Goal: Task Accomplishment & Management: Use online tool/utility

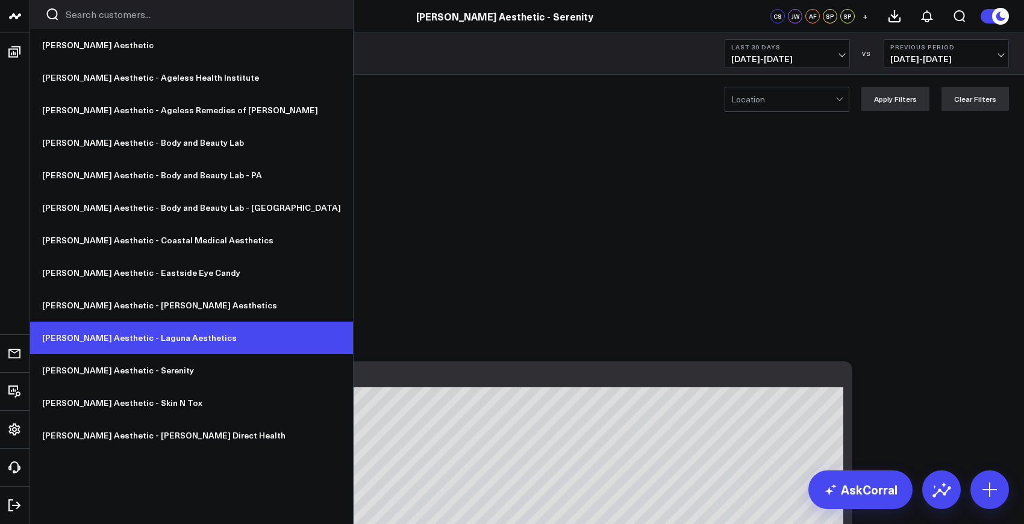
click at [140, 340] on link "[PERSON_NAME] Aesthetic - Laguna Aesthetics" at bounding box center [191, 338] width 323 height 33
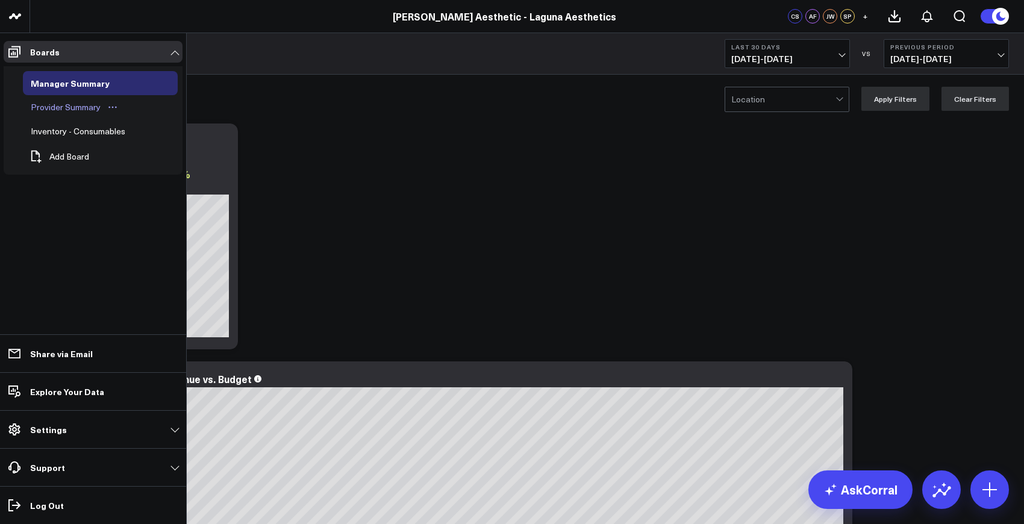
click at [57, 110] on div "Provider Summary" at bounding box center [66, 107] width 76 height 14
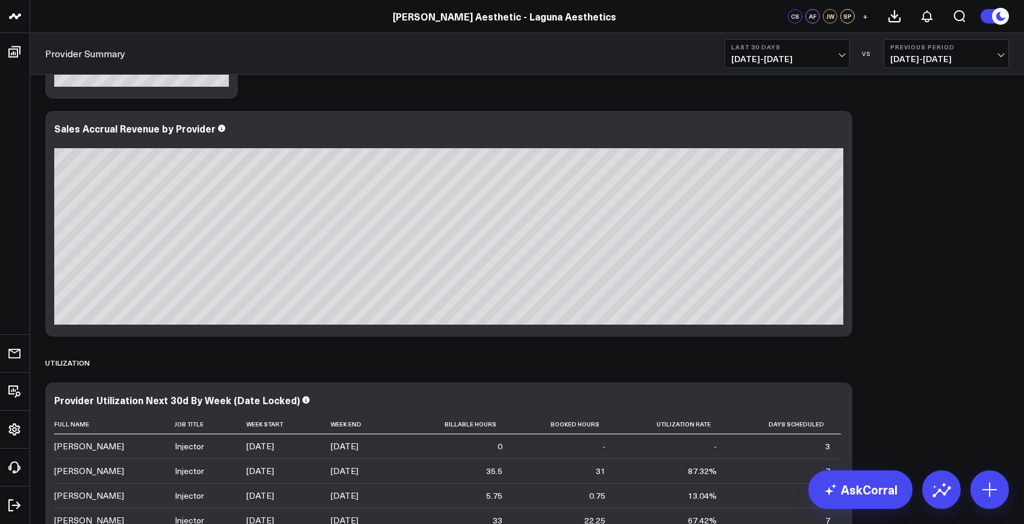
scroll to position [282, 0]
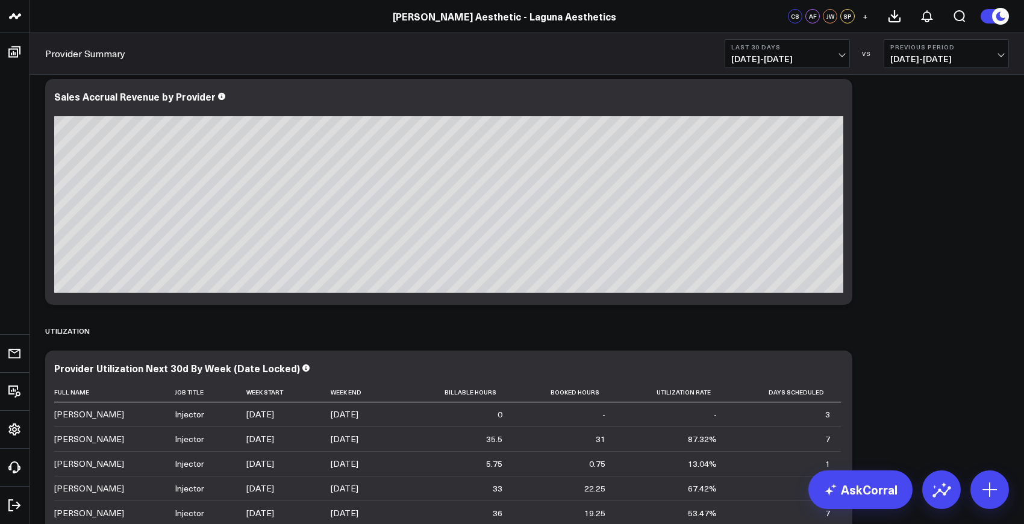
click at [823, 57] on span "09/10/25 - 10/09/25" at bounding box center [787, 59] width 112 height 10
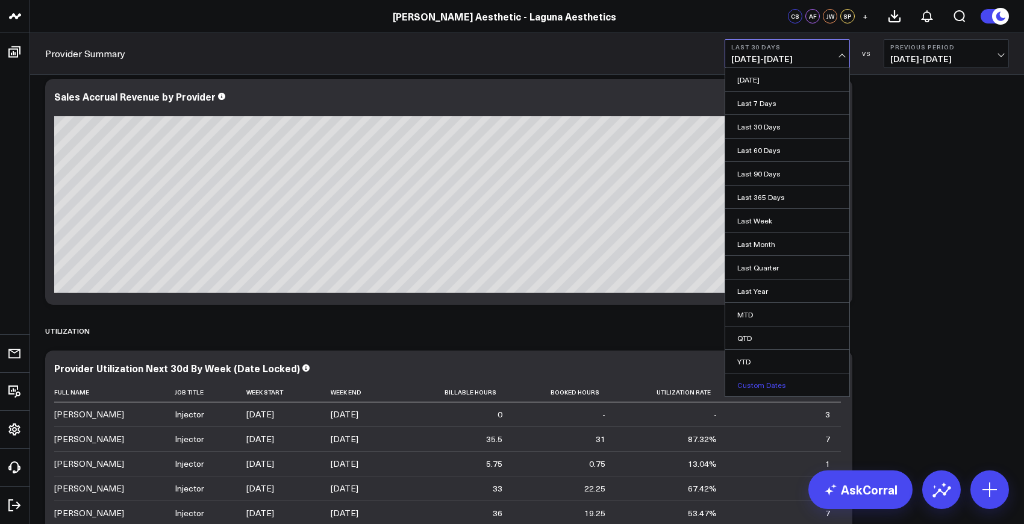
click at [756, 386] on link "Custom Dates" at bounding box center [787, 384] width 124 height 23
select select "9"
select select "2025"
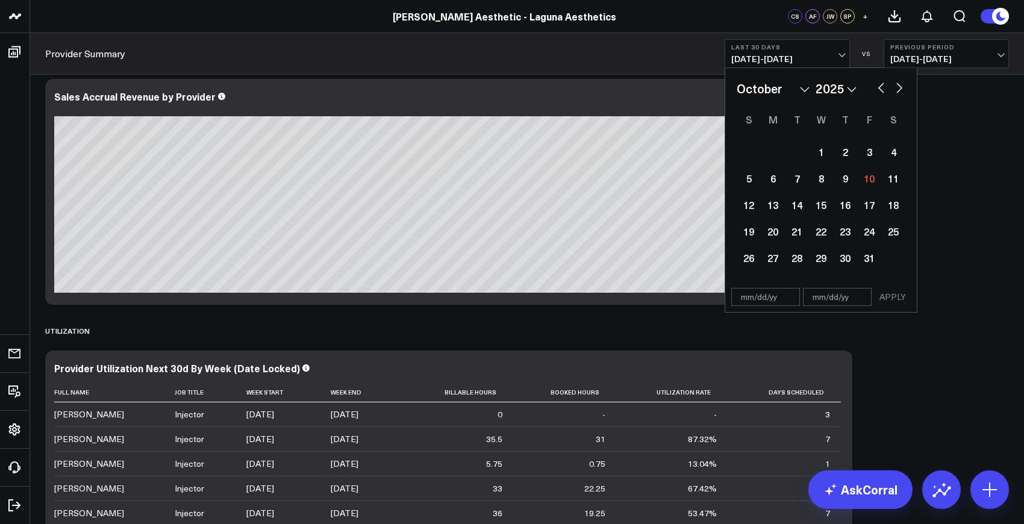
click at [783, 87] on select "January February March April May June July August September October November De…" at bounding box center [773, 89] width 73 height 18
select select "3"
select select "2025"
click at [869, 155] on div "4" at bounding box center [869, 152] width 24 height 24
type input "04/04/25"
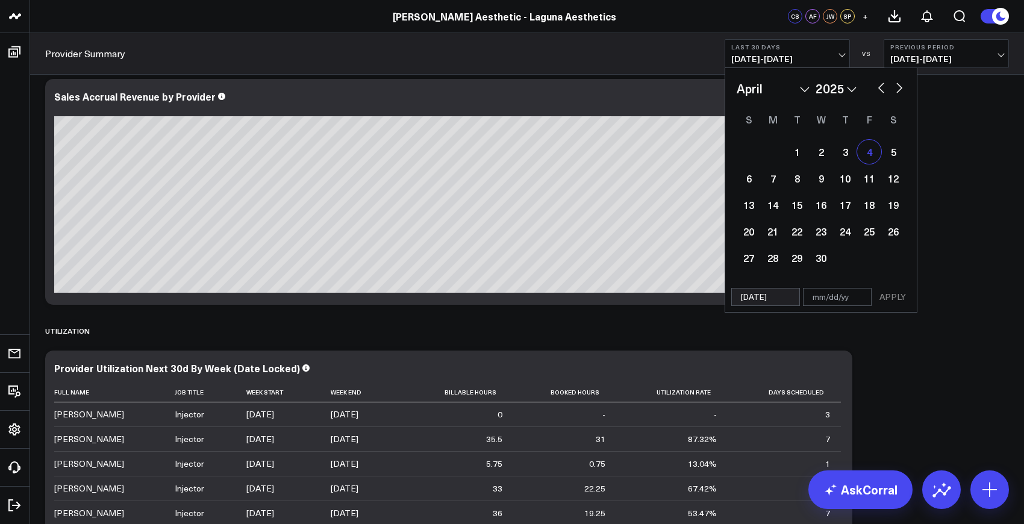
select select "3"
select select "2025"
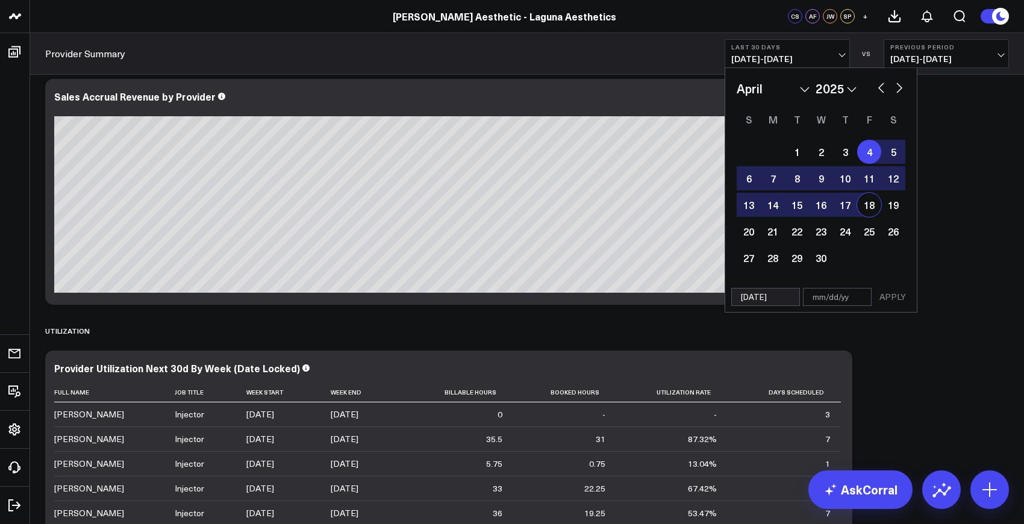
click at [873, 203] on div "18" at bounding box center [869, 205] width 24 height 24
type input "04/18/25"
select select "3"
select select "2025"
click at [892, 152] on div "5" at bounding box center [893, 152] width 24 height 24
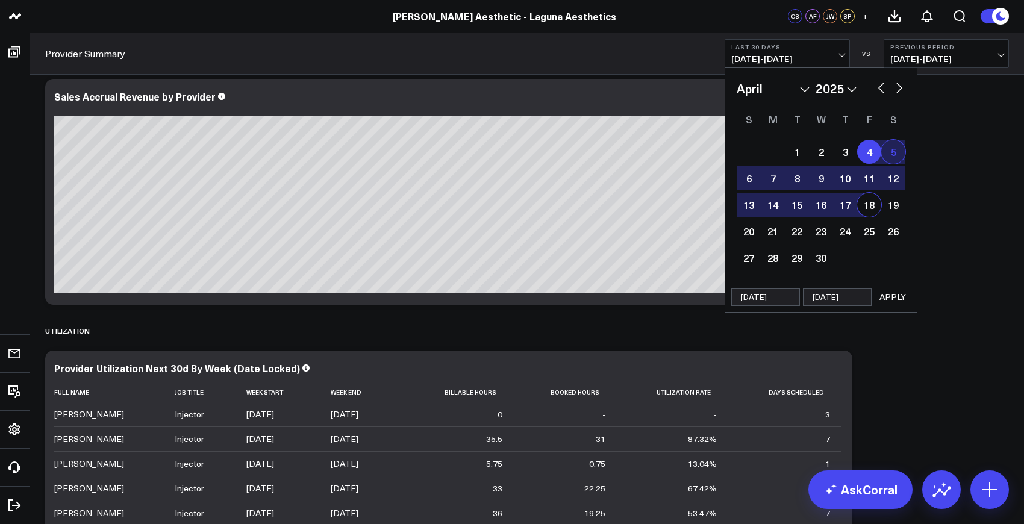
type input "04/05/25"
select select "3"
select select "2025"
click at [871, 205] on div "18" at bounding box center [869, 205] width 24 height 24
type input "04/18/25"
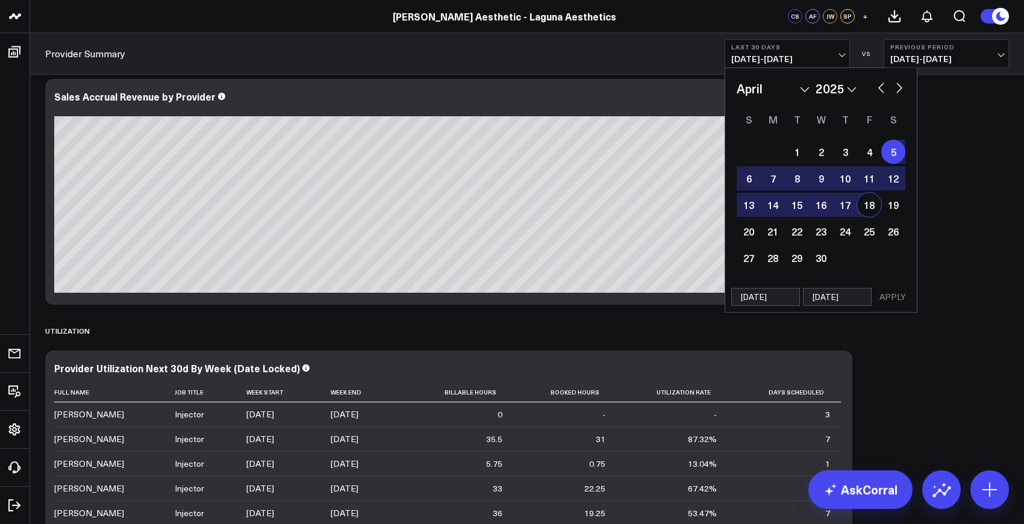
select select "3"
select select "2025"
click at [894, 296] on button "APPLY" at bounding box center [893, 297] width 36 height 18
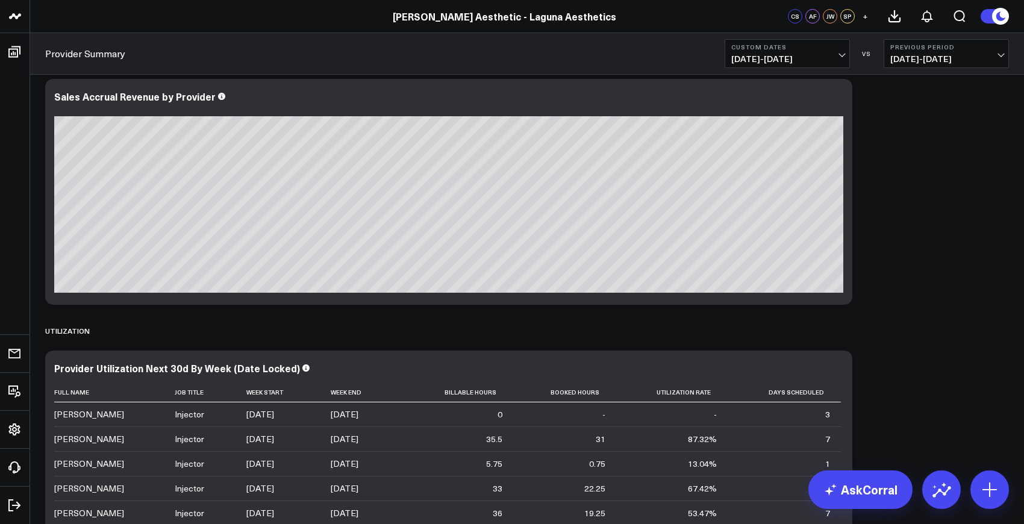
click at [779, 48] on b "Custom Dates" at bounding box center [787, 46] width 112 height 7
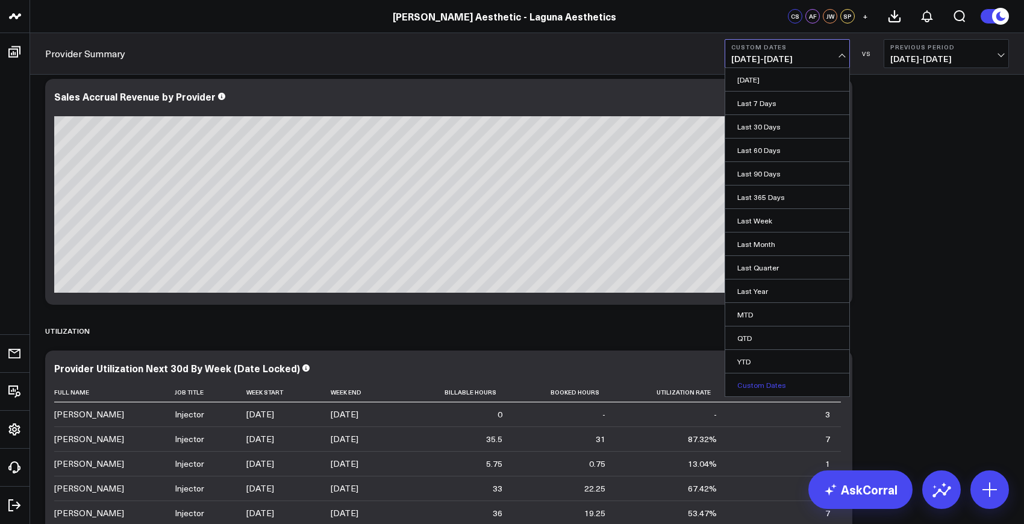
click at [773, 385] on link "Custom Dates" at bounding box center [787, 384] width 124 height 23
select select "9"
select select "2025"
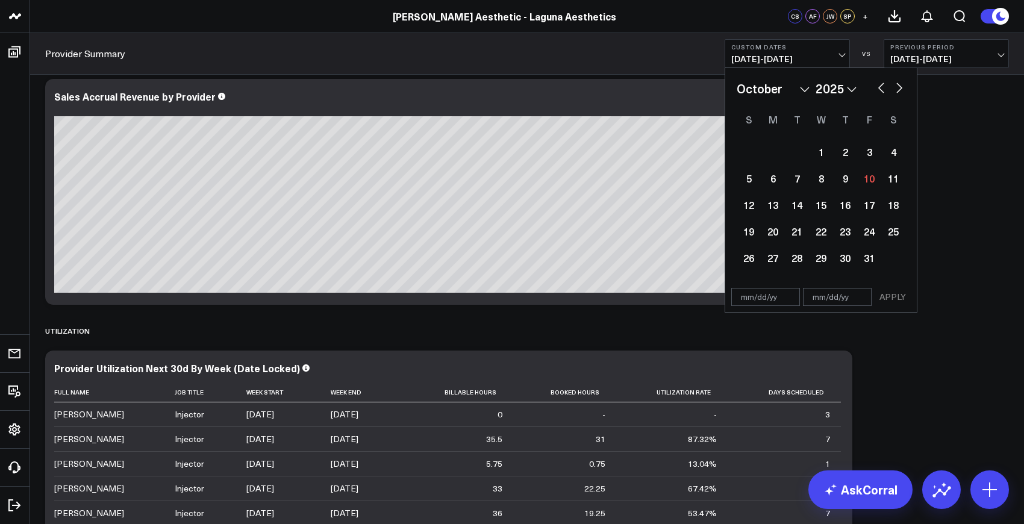
click at [763, 92] on select "January February March April May June July August September October November De…" at bounding box center [773, 89] width 73 height 18
select select "6"
select select "2025"
click at [896, 178] on div "12" at bounding box center [893, 178] width 24 height 24
type input "07/12/25"
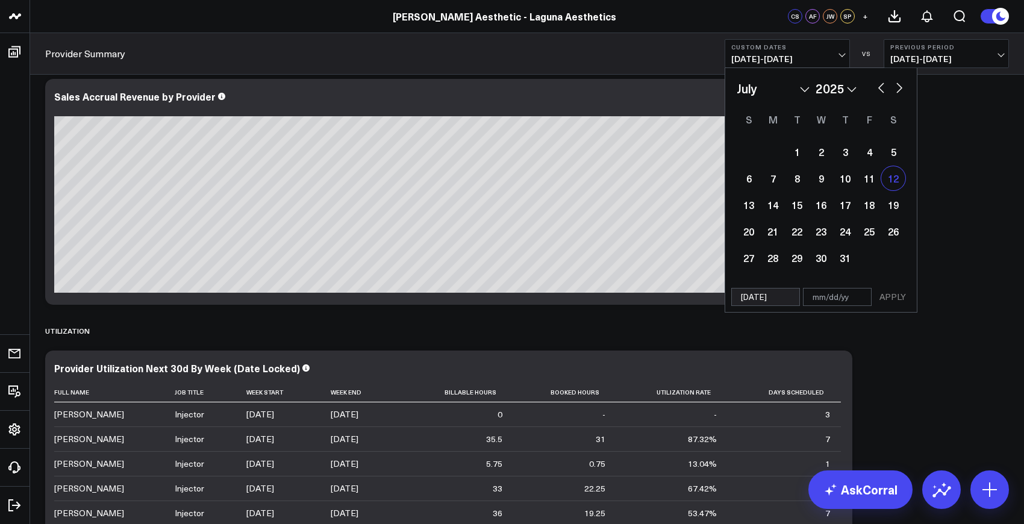
select select "6"
select select "2025"
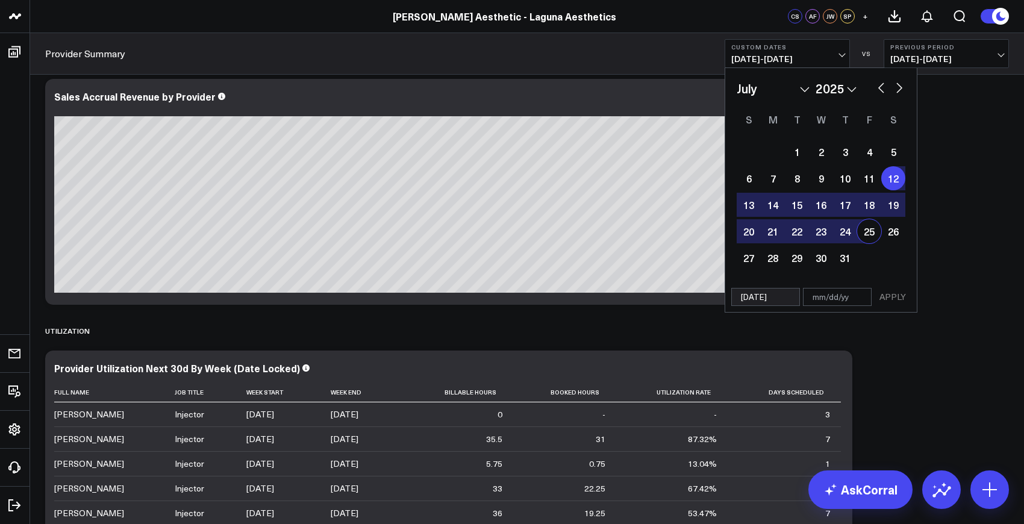
click at [876, 223] on div "25" at bounding box center [869, 231] width 24 height 24
type input "07/25/25"
select select "6"
select select "2025"
click at [887, 297] on button "APPLY" at bounding box center [893, 297] width 36 height 18
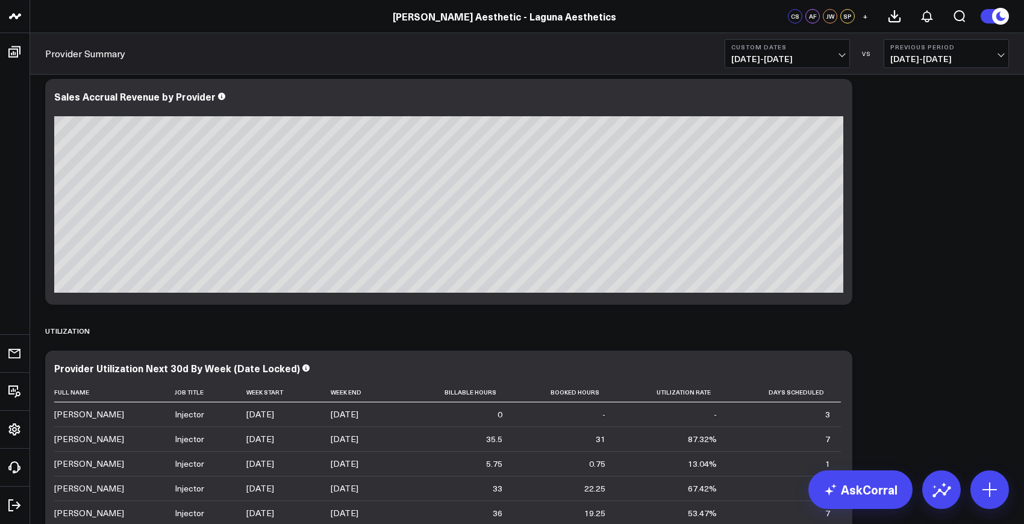
click at [806, 52] on button "Custom Dates 07/12/25 - 07/25/25" at bounding box center [787, 53] width 125 height 29
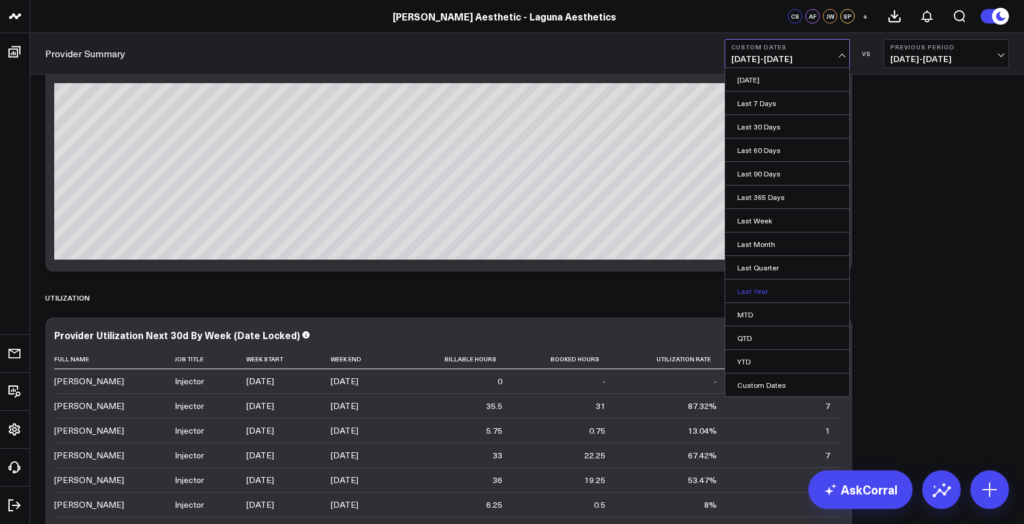
scroll to position [323, 0]
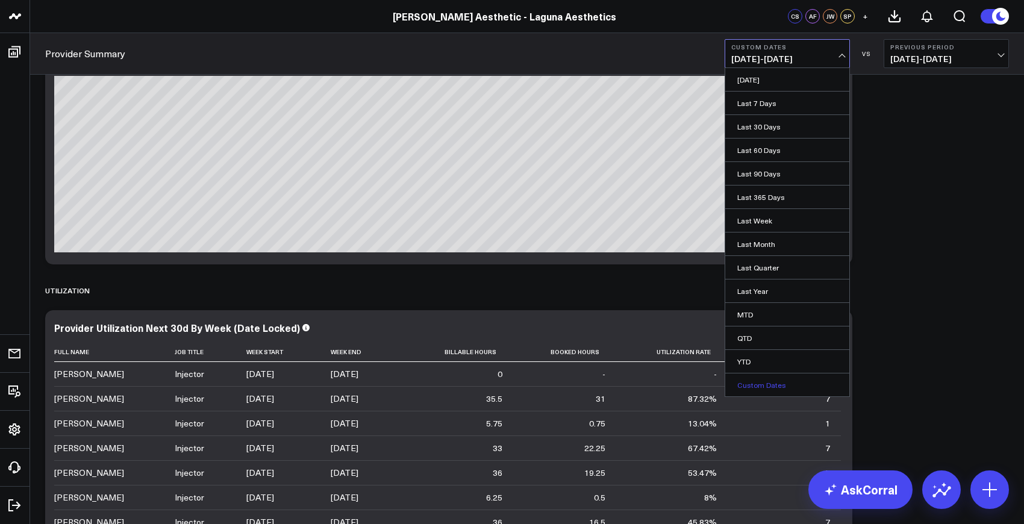
click at [764, 390] on link "Custom Dates" at bounding box center [787, 384] width 124 height 23
select select "9"
select select "2025"
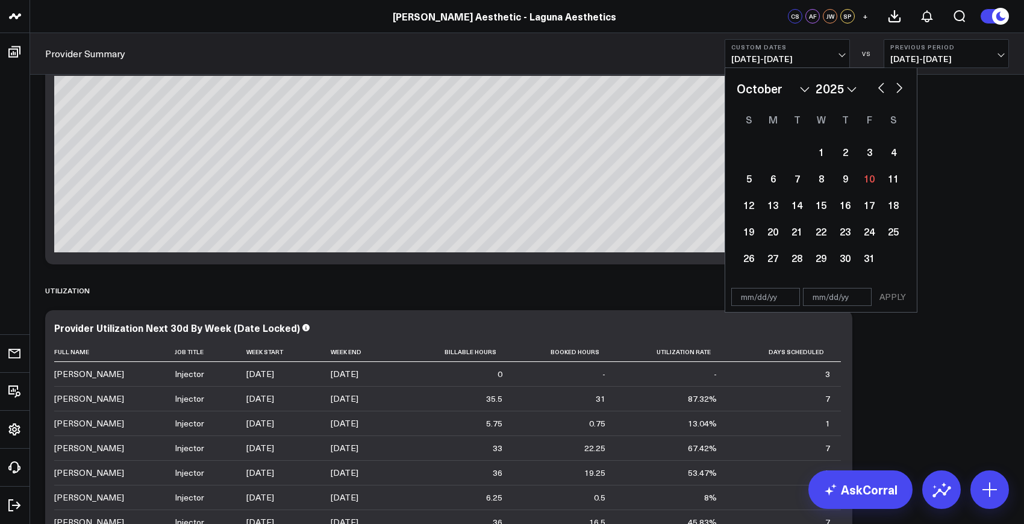
click at [879, 86] on button "button" at bounding box center [881, 87] width 12 height 14
select select "8"
select select "2025"
click at [895, 233] on div "27" at bounding box center [893, 231] width 24 height 24
type input "09/27/25"
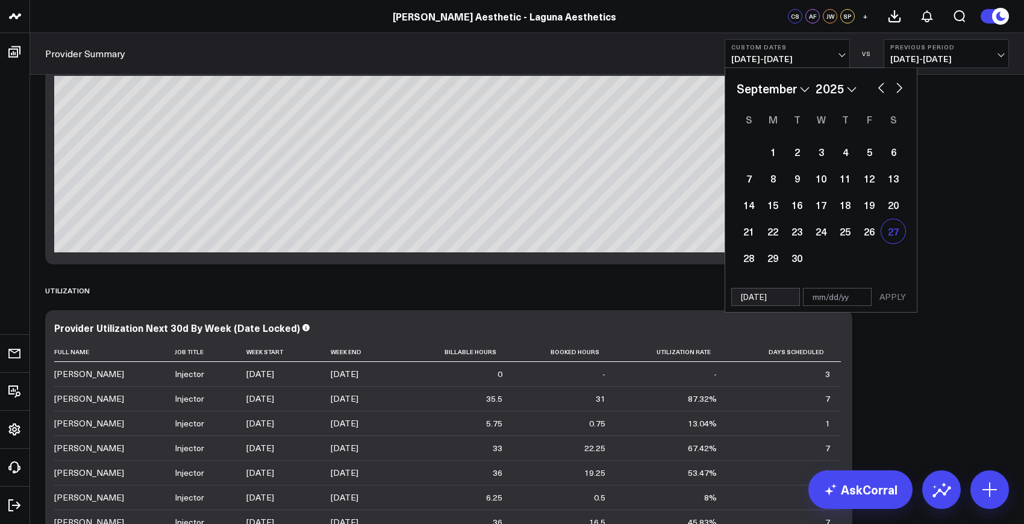
select select "8"
select select "2025"
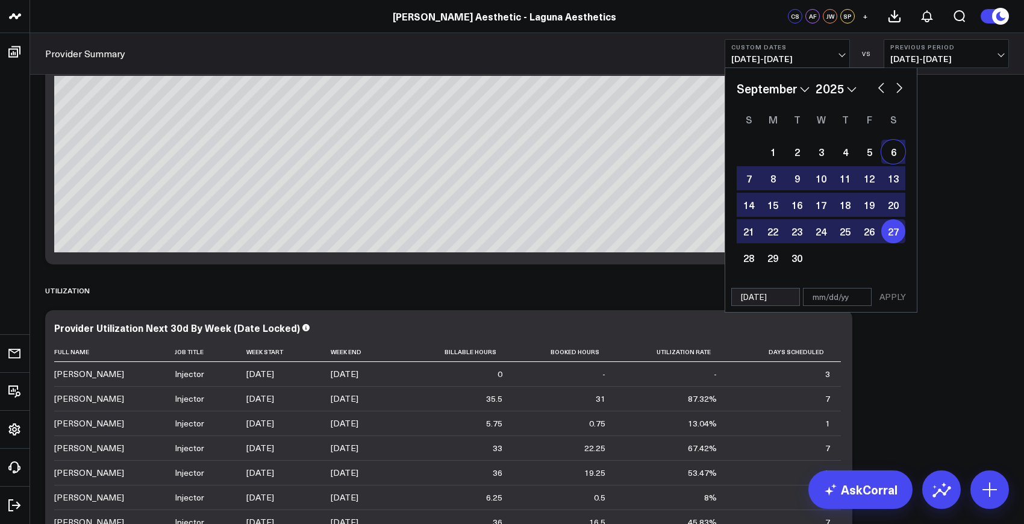
click at [902, 89] on button "button" at bounding box center [899, 87] width 12 height 14
select select "9"
select select "2025"
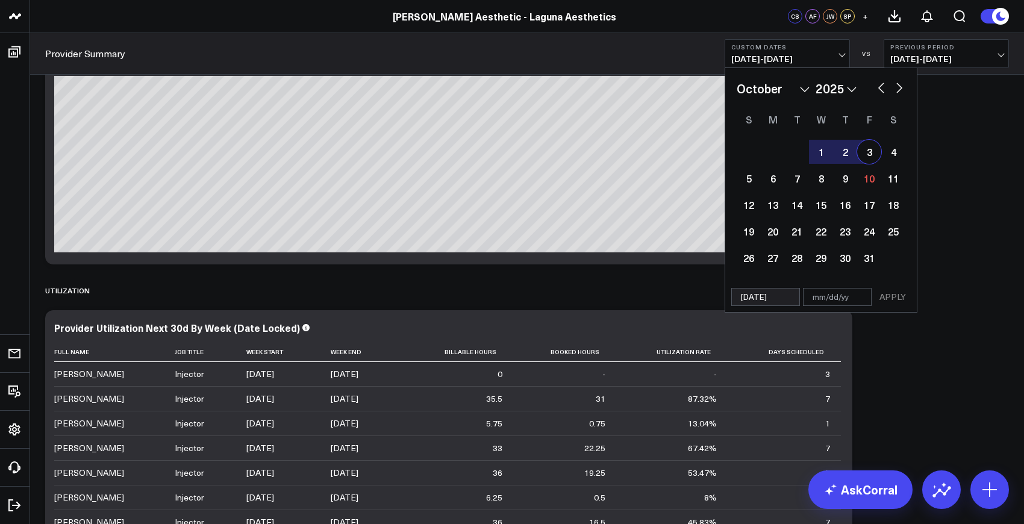
click at [881, 87] on button "button" at bounding box center [881, 87] width 12 height 14
select select "8"
select select "2025"
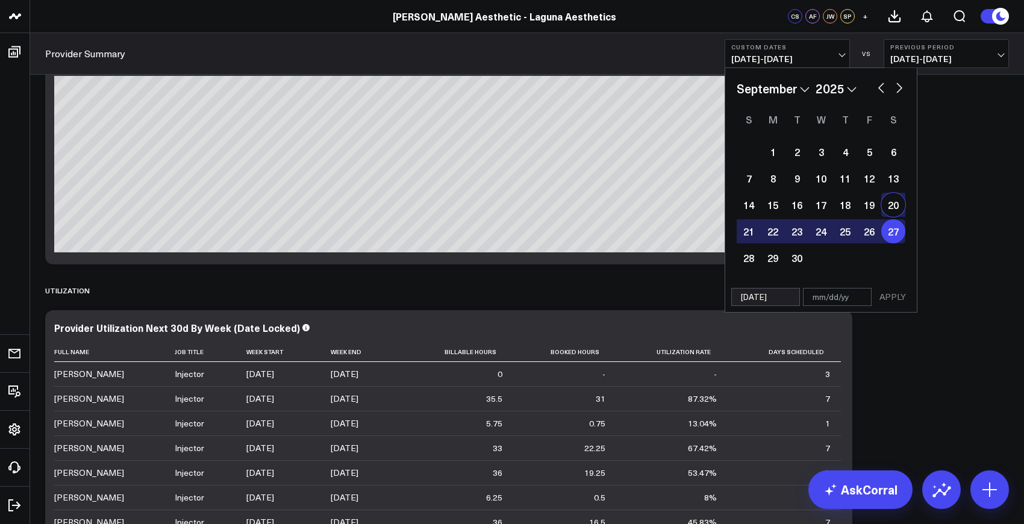
click at [891, 208] on div "20" at bounding box center [893, 205] width 24 height 24
type input "09/20/25"
type input "09/27/25"
select select "8"
select select "2025"
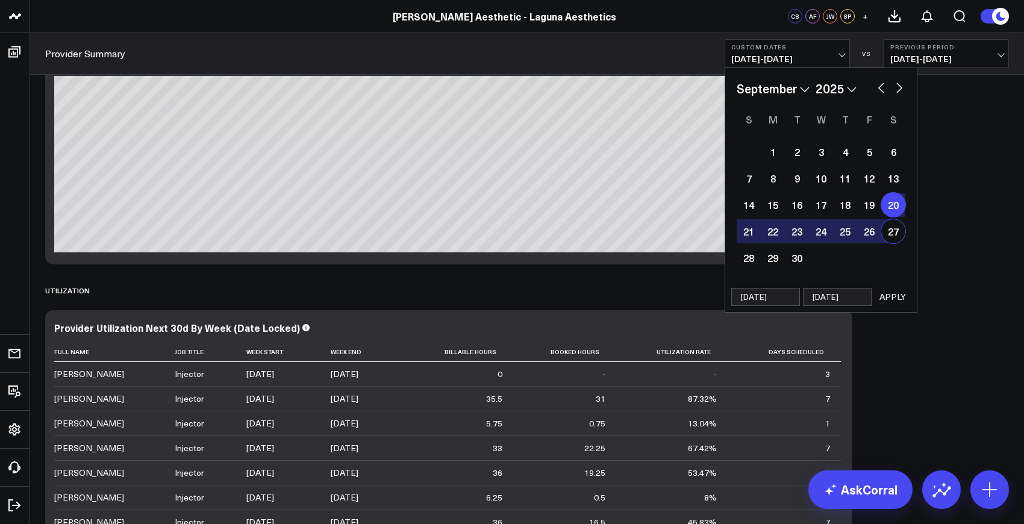
click at [892, 208] on div "20" at bounding box center [893, 205] width 24 height 24
select select "8"
select select "2025"
click at [892, 214] on div "20" at bounding box center [893, 205] width 24 height 24
type input "09/20/25"
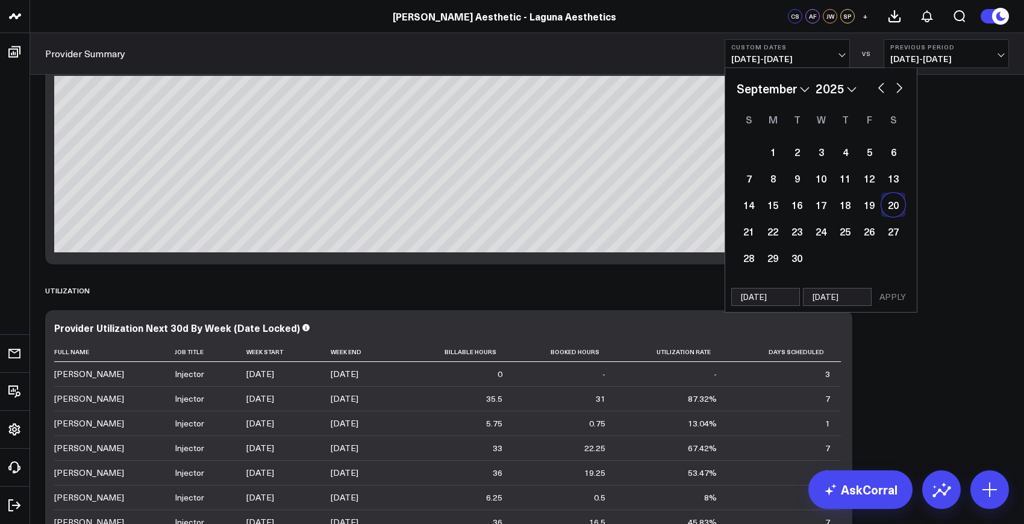
select select "8"
select select "2025"
click at [896, 84] on button "button" at bounding box center [899, 87] width 12 height 14
select select "9"
select select "2025"
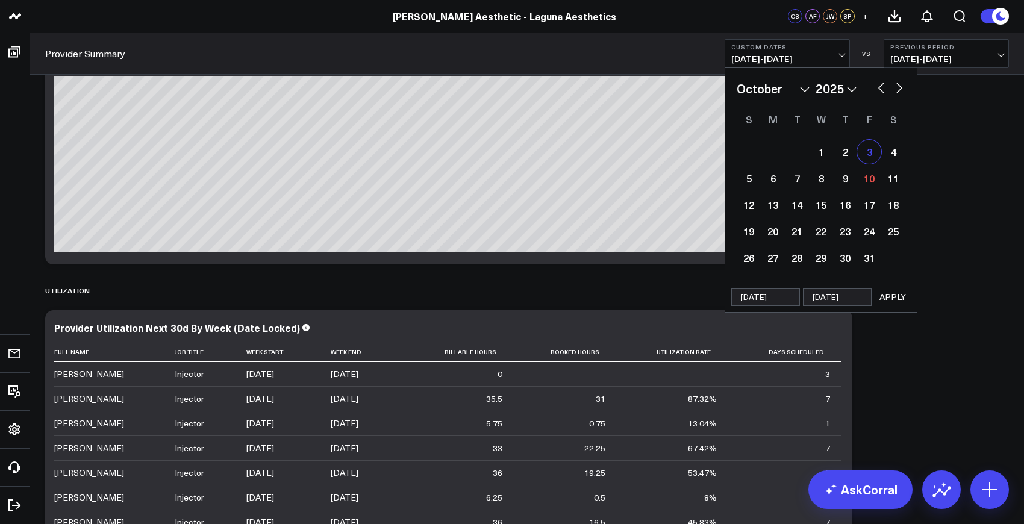
click at [869, 151] on div "3" at bounding box center [869, 152] width 24 height 24
type input "10/03/25"
select select "9"
select select "2025"
click at [882, 87] on button "button" at bounding box center [881, 87] width 12 height 14
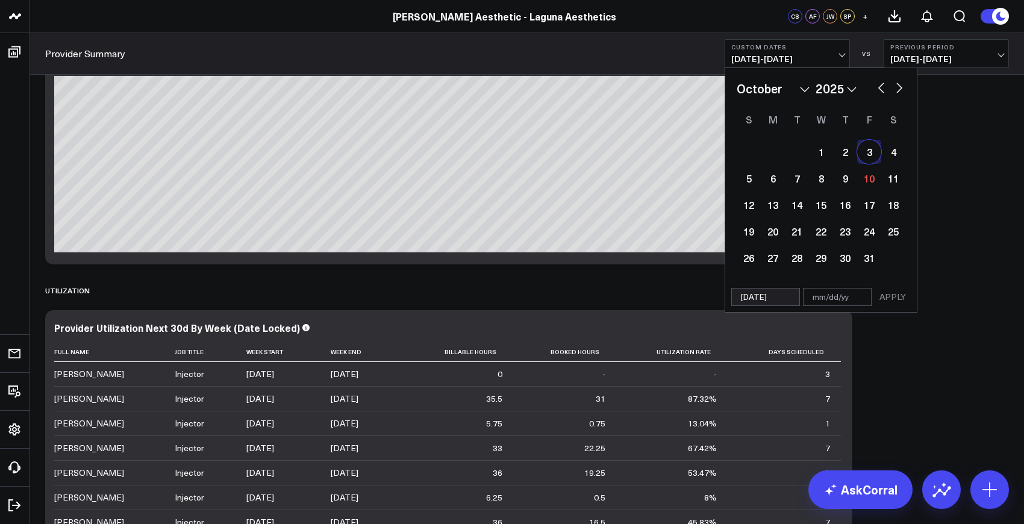
select select "8"
select select "2025"
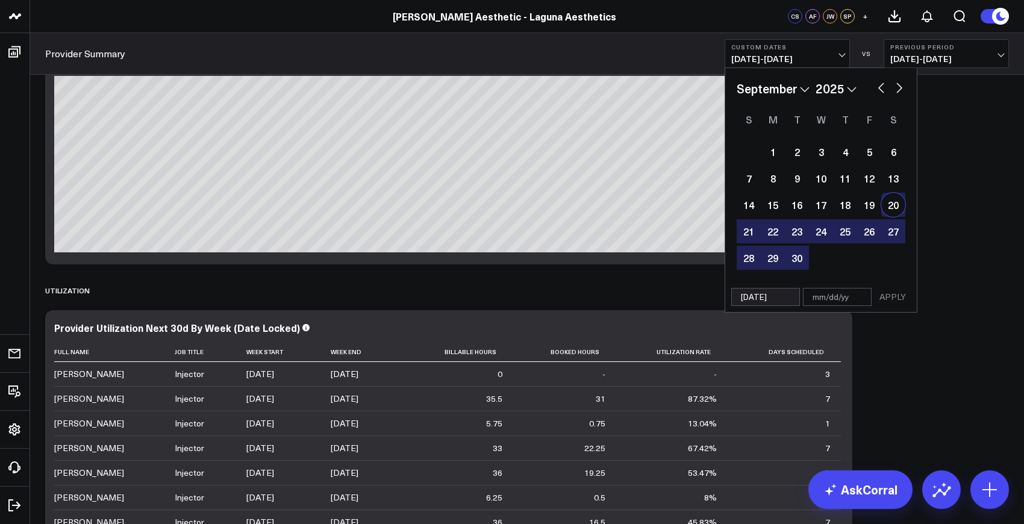
click at [894, 212] on div "20" at bounding box center [893, 205] width 24 height 24
type input "09/20/25"
type input "10/03/25"
select select "8"
select select "2025"
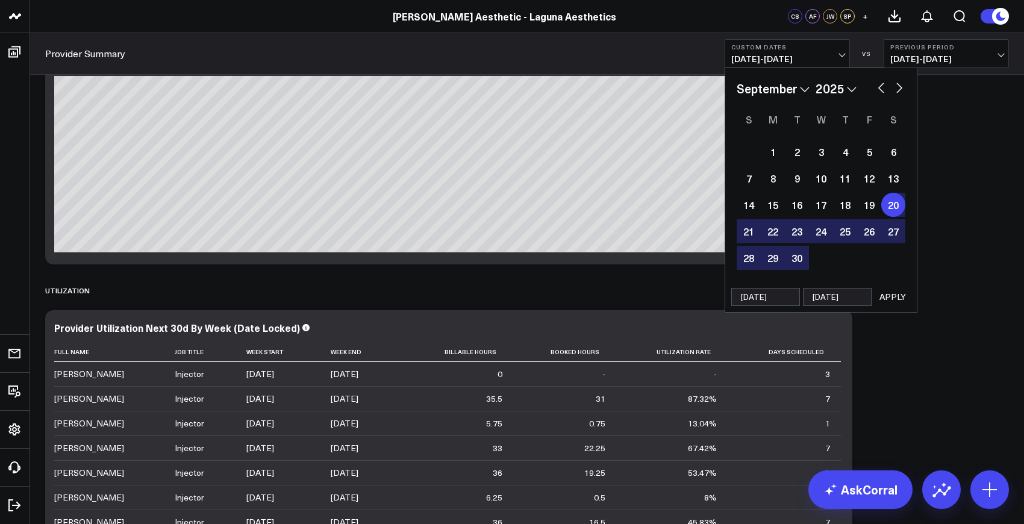
click at [896, 298] on button "APPLY" at bounding box center [893, 297] width 36 height 18
